Goal: Navigation & Orientation: Find specific page/section

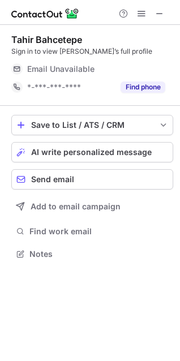
scroll to position [246, 180]
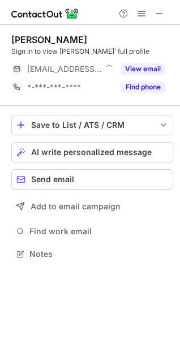
scroll to position [246, 180]
